Goal: Task Accomplishment & Management: Manage account settings

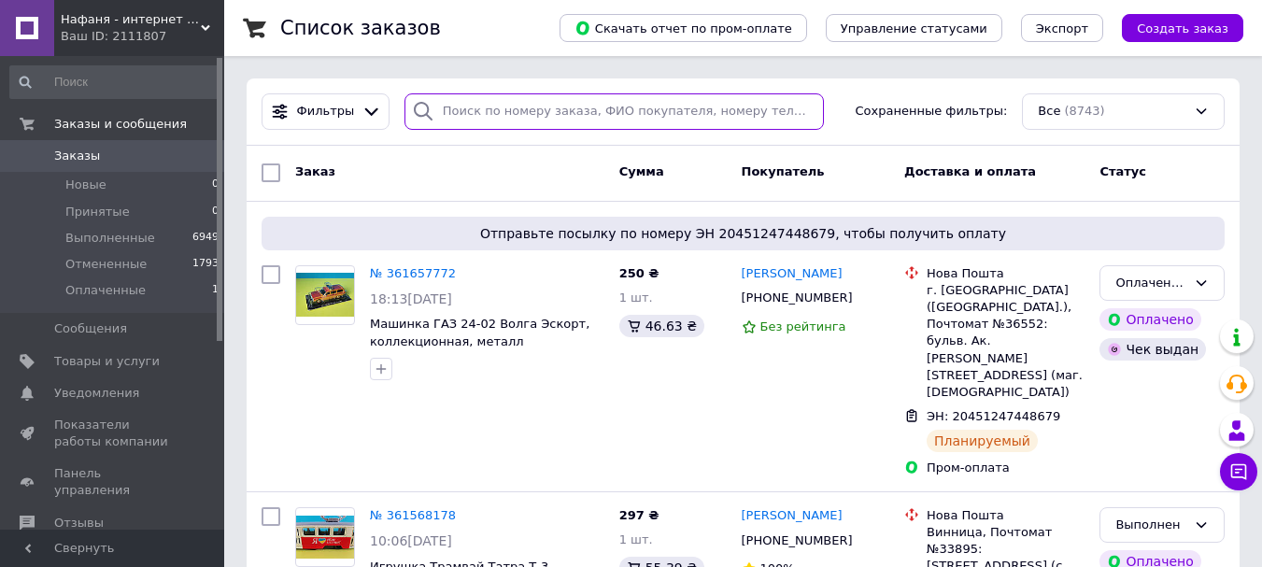
click at [602, 113] on input "search" at bounding box center [613, 111] width 419 height 36
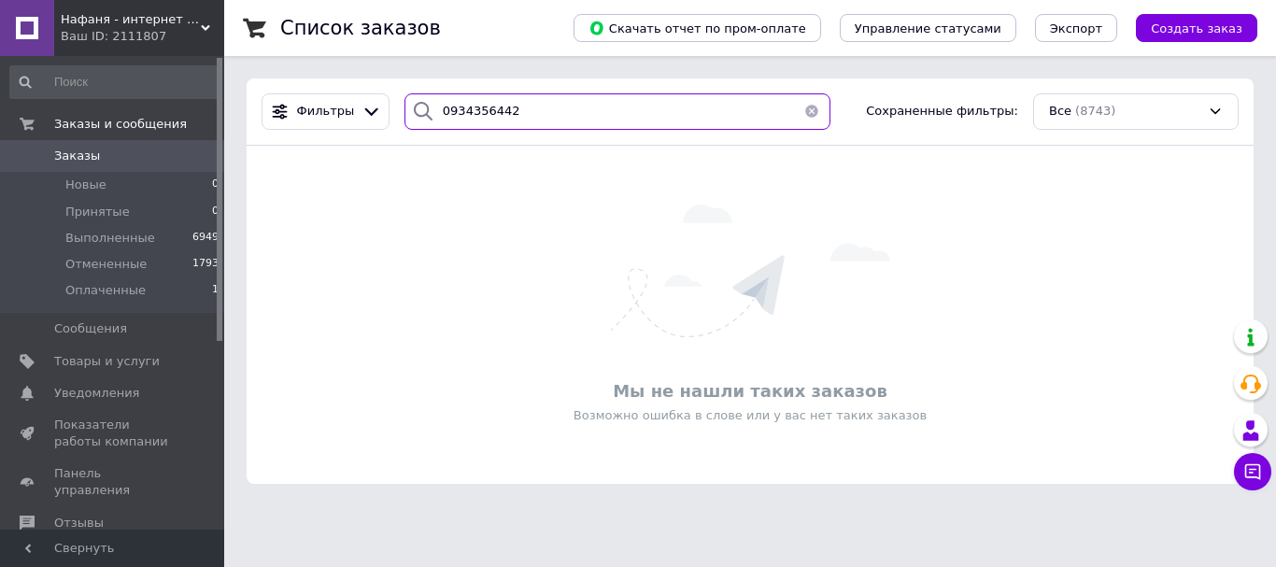
type input "0934356442"
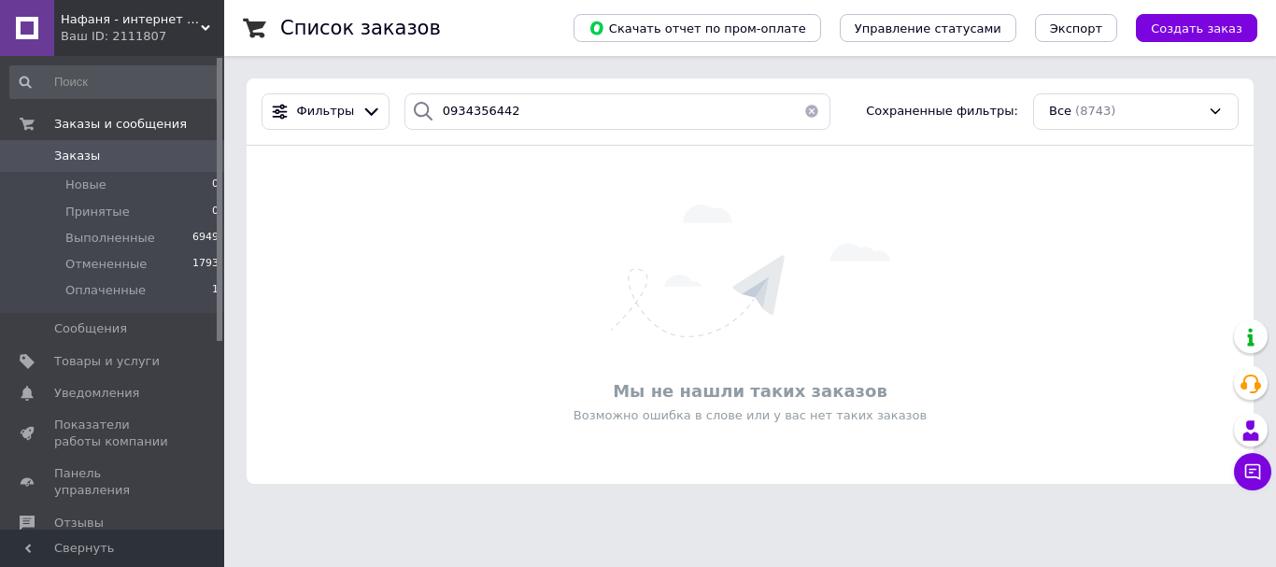
click at [808, 109] on button "button" at bounding box center [811, 111] width 37 height 36
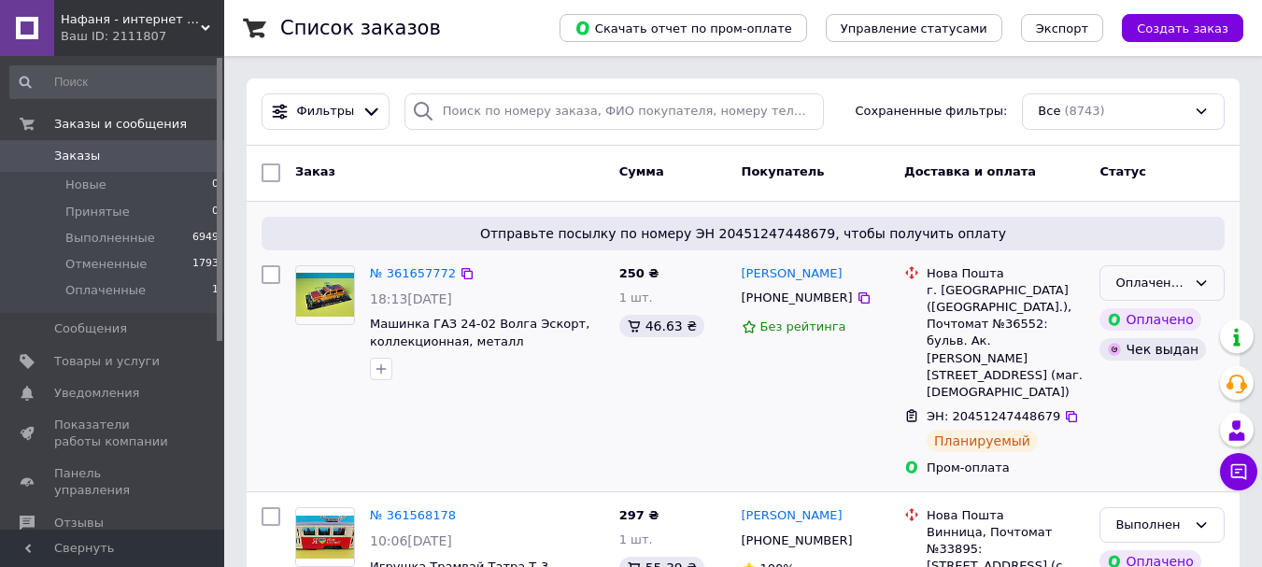
click at [1154, 292] on div "Оплаченный" at bounding box center [1150, 284] width 71 height 20
click at [1146, 360] on li "Выполнен" at bounding box center [1161, 356] width 123 height 35
